Goal: Navigation & Orientation: Understand site structure

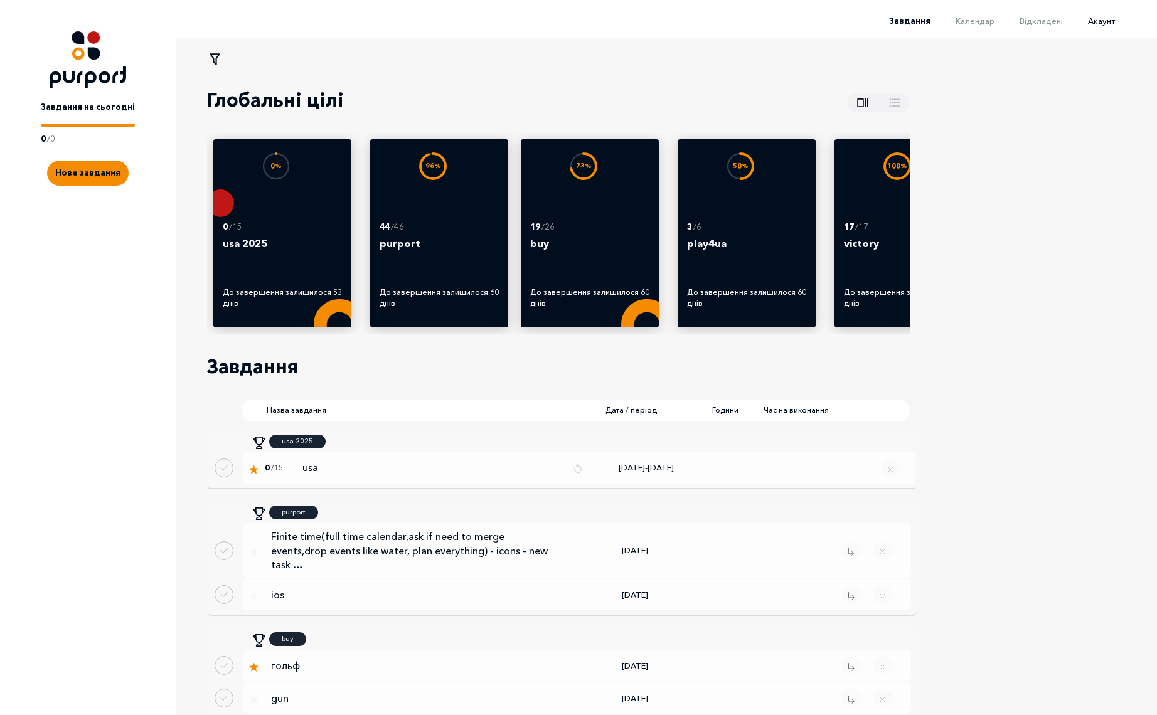
click at [1109, 24] on span "Акаунт" at bounding box center [1101, 21] width 27 height 10
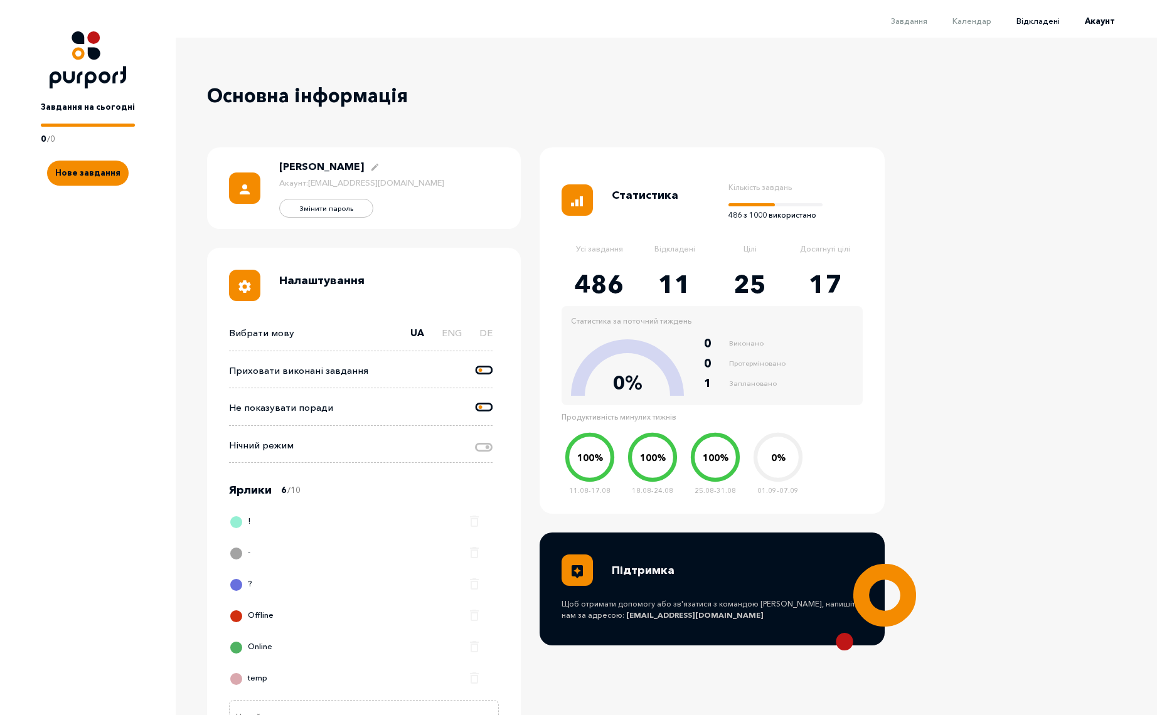
click at [1047, 23] on span "Відкладені" at bounding box center [1038, 21] width 43 height 10
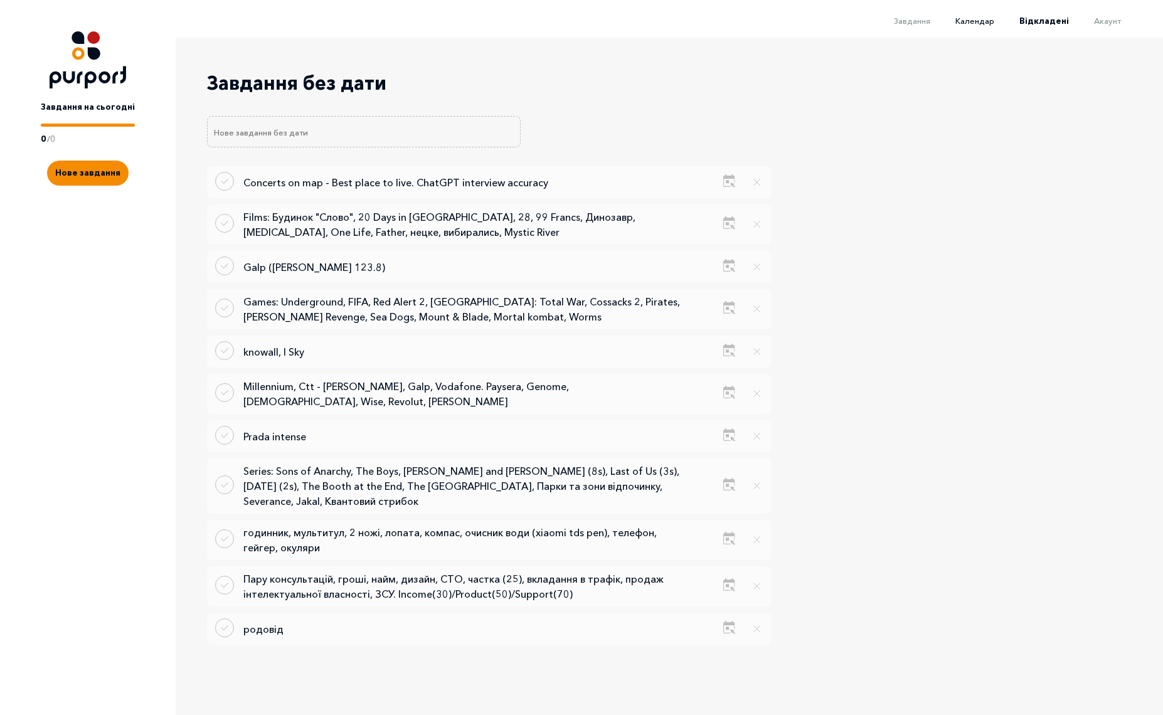
click at [978, 21] on span "Календар" at bounding box center [975, 21] width 39 height 10
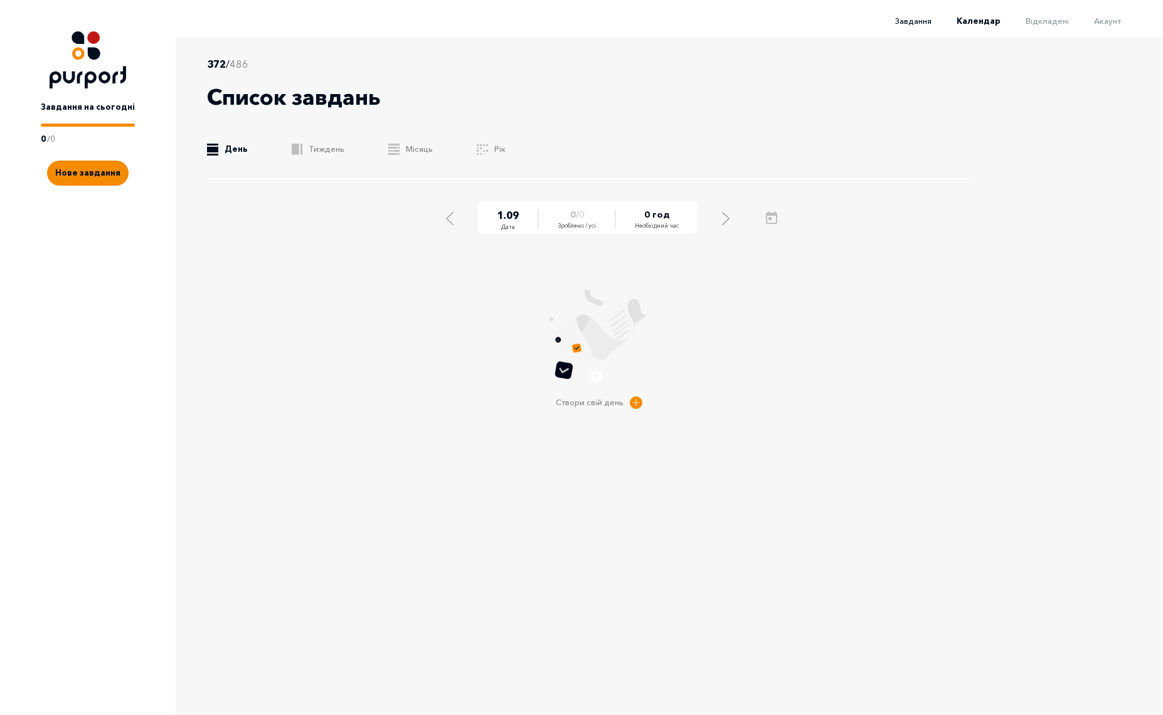
click at [907, 23] on span "Завдання" at bounding box center [914, 21] width 36 height 10
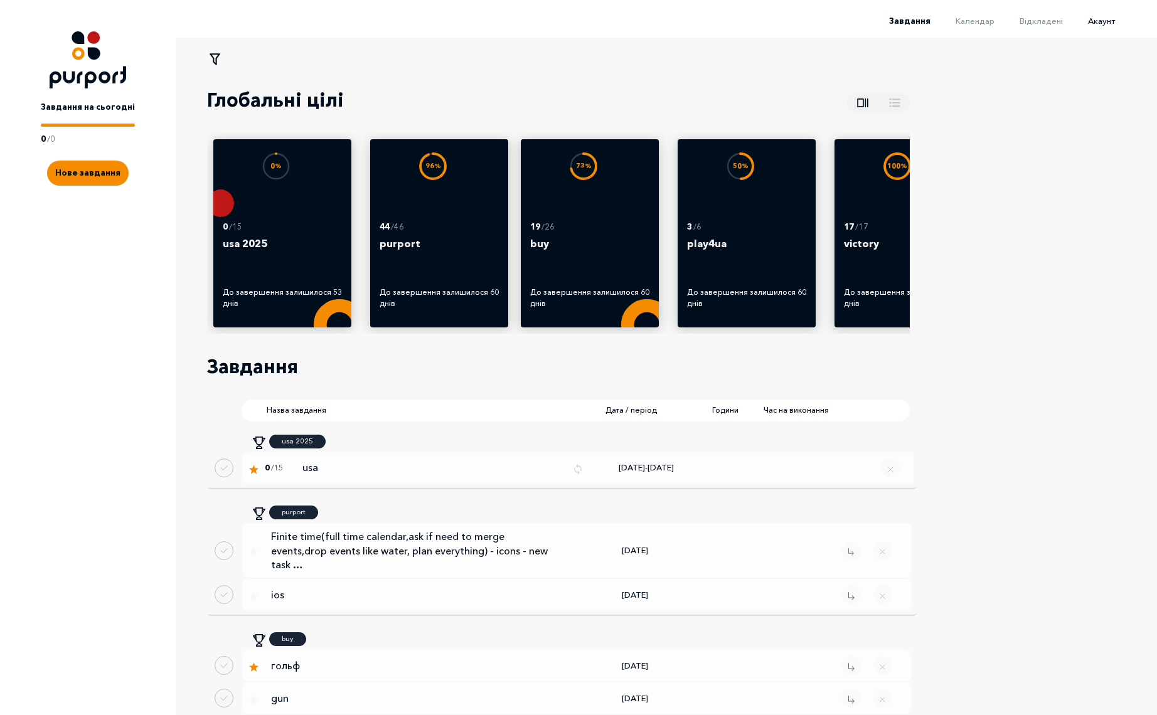
click at [1108, 22] on span "Акаунт" at bounding box center [1101, 21] width 27 height 10
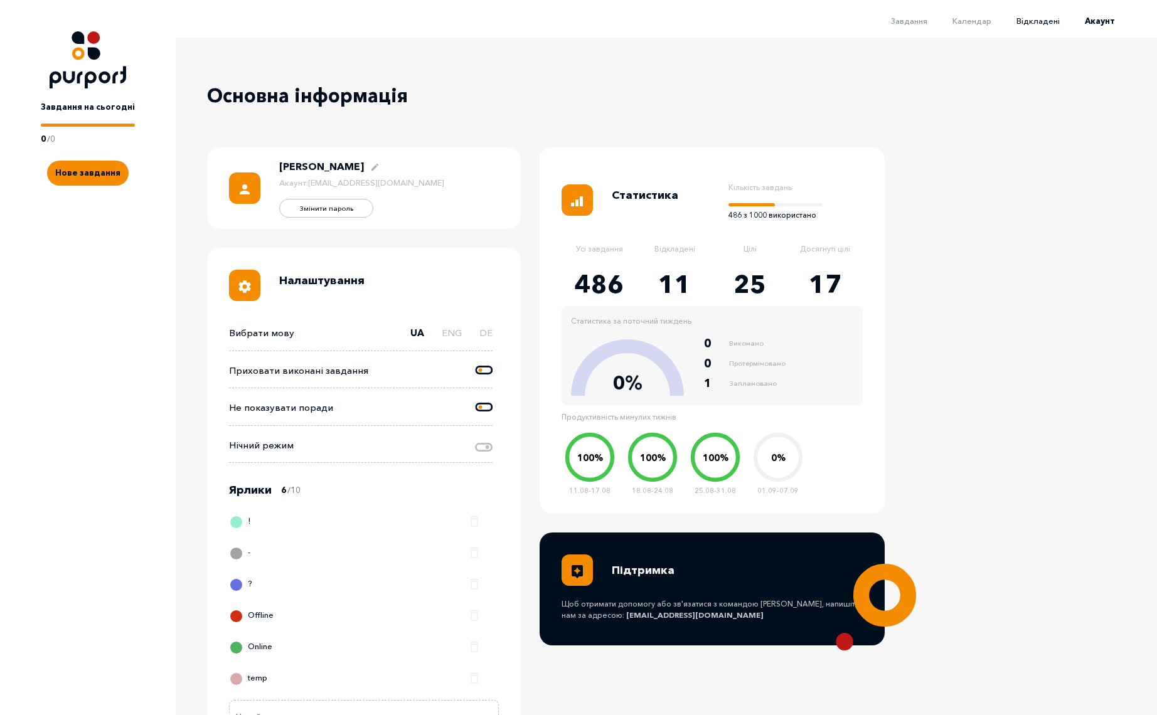
click at [1052, 19] on span "Відкладені" at bounding box center [1038, 21] width 43 height 10
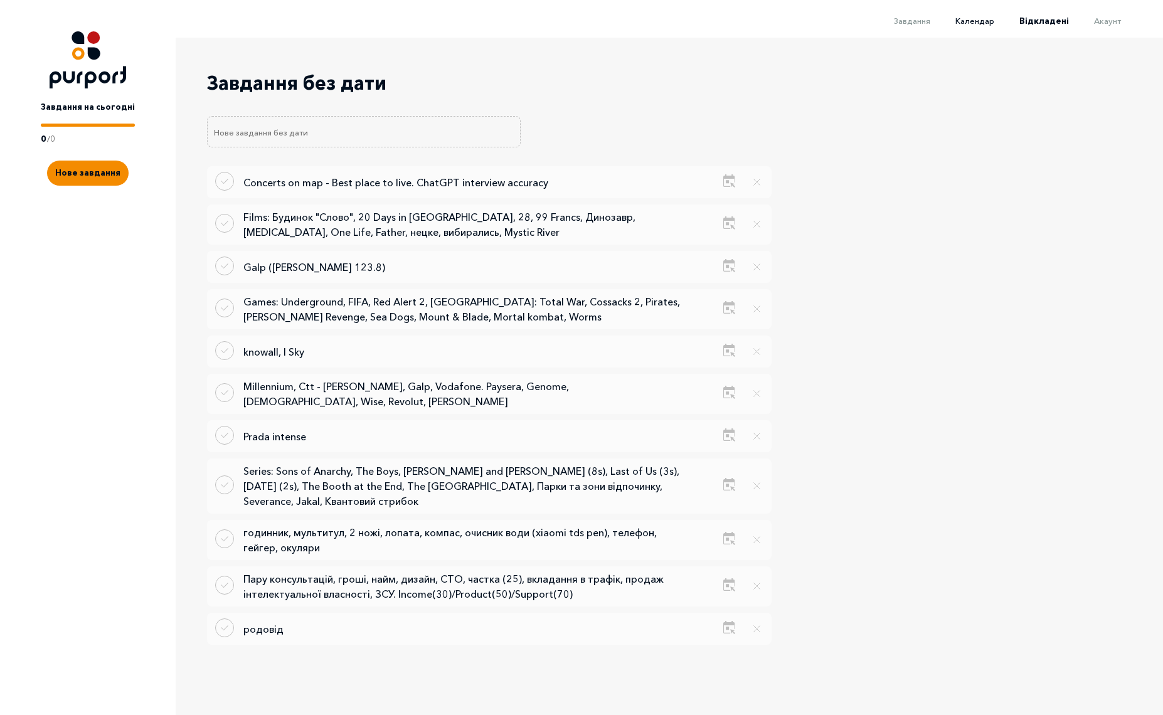
click at [983, 25] on span "Календар" at bounding box center [975, 21] width 39 height 10
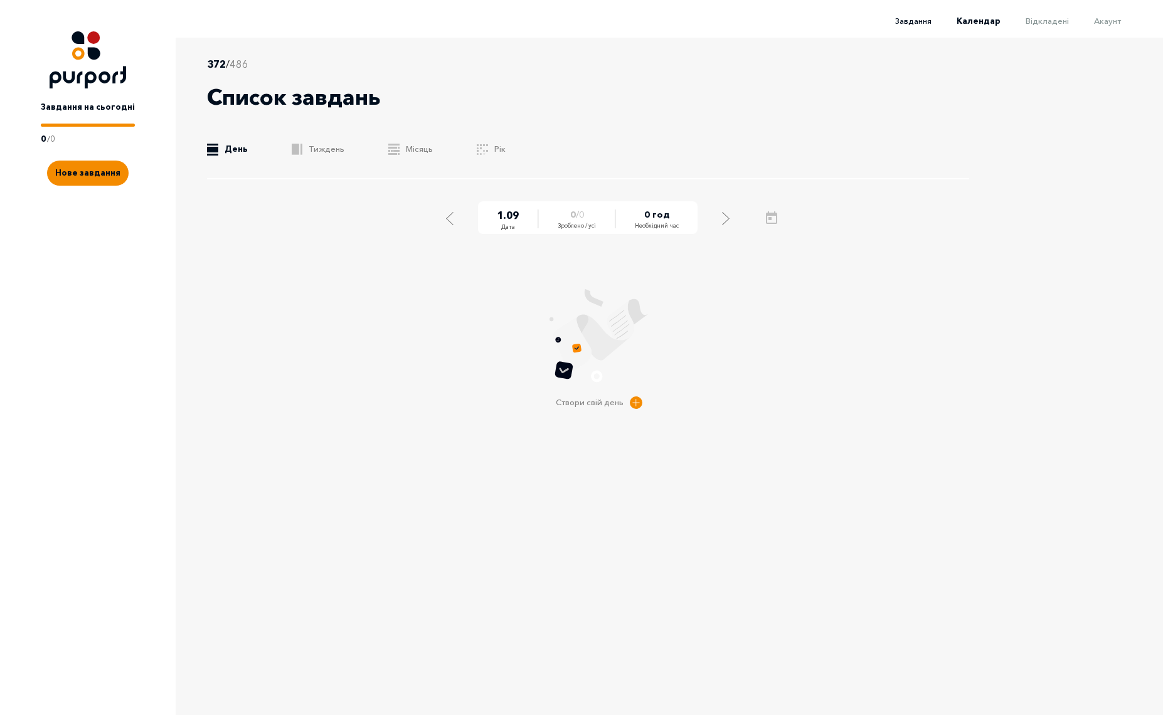
click at [918, 21] on span "Завдання" at bounding box center [914, 21] width 36 height 10
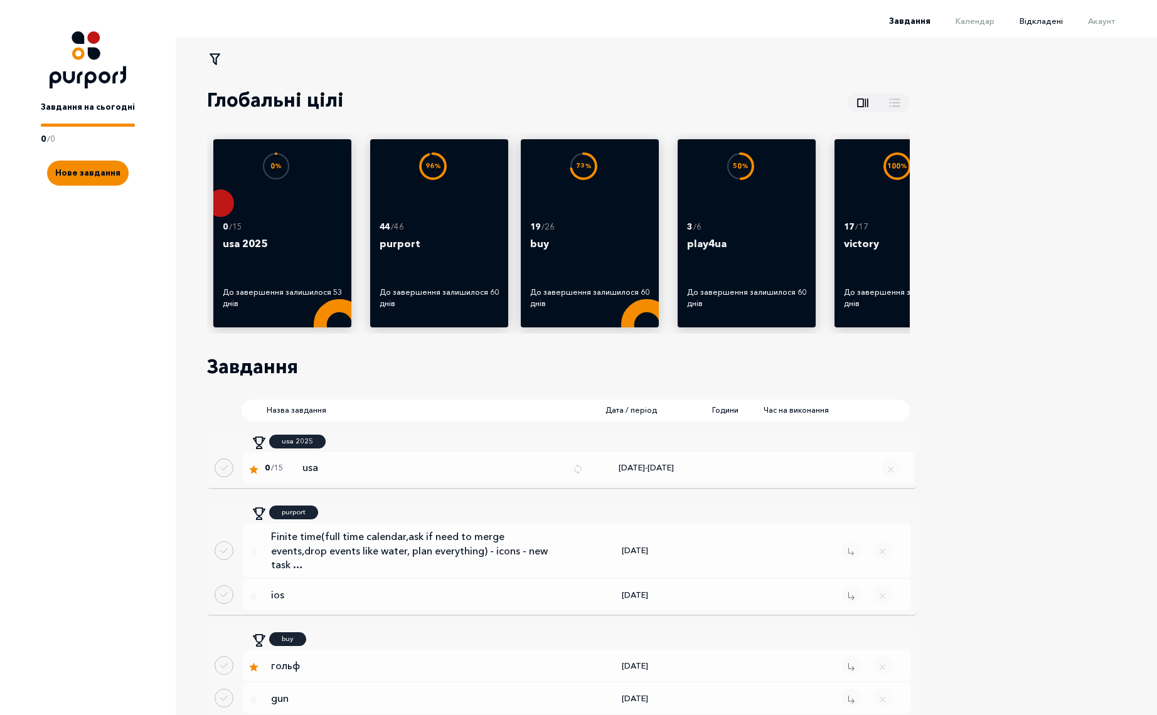
click at [1052, 19] on span "Відкладені" at bounding box center [1041, 21] width 43 height 10
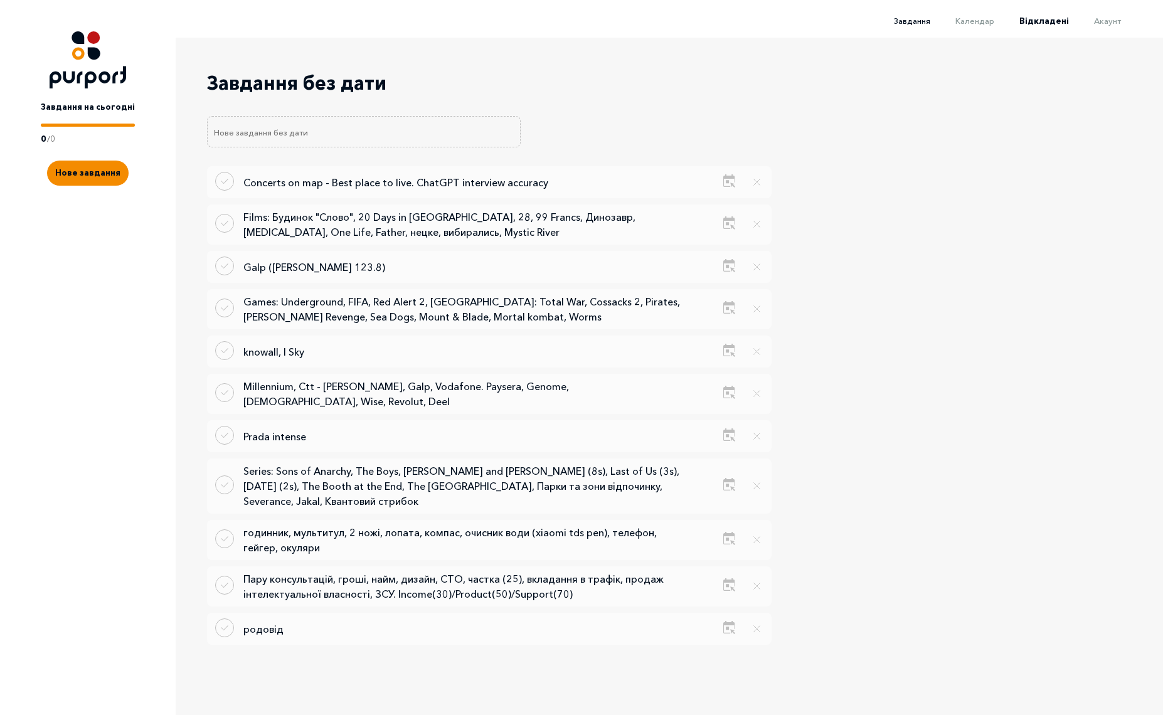
click at [918, 22] on span "Завдання" at bounding box center [912, 21] width 36 height 10
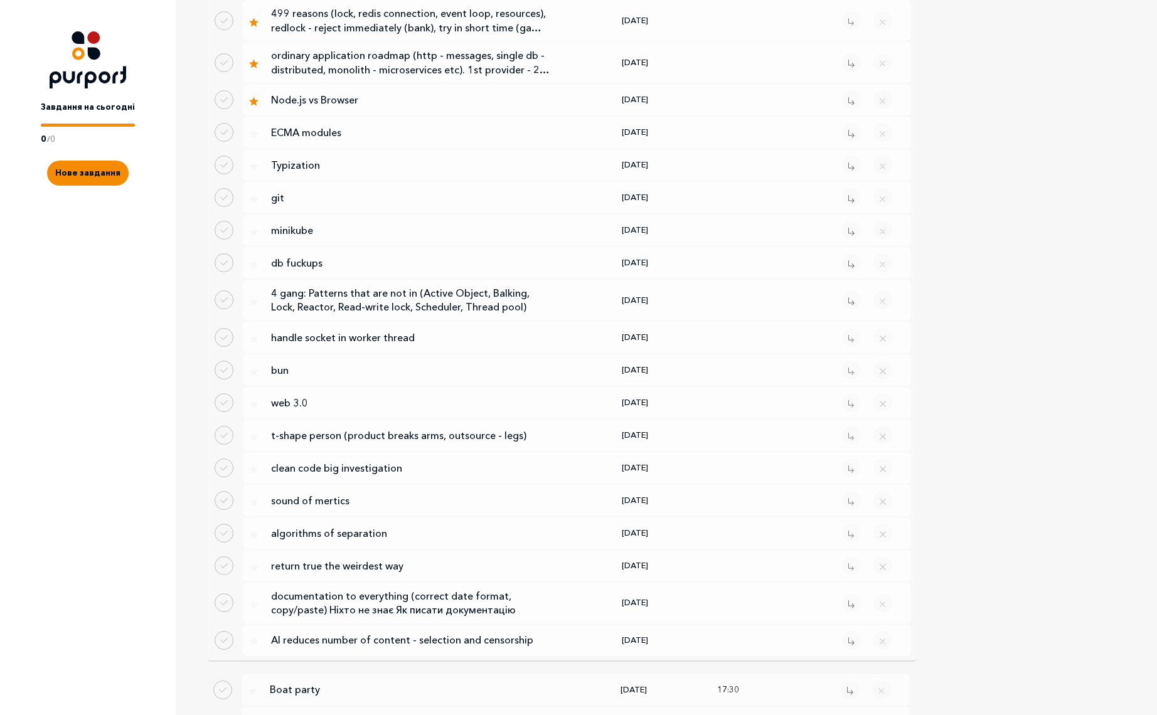
scroll to position [2279, 0]
